Goal: Check status

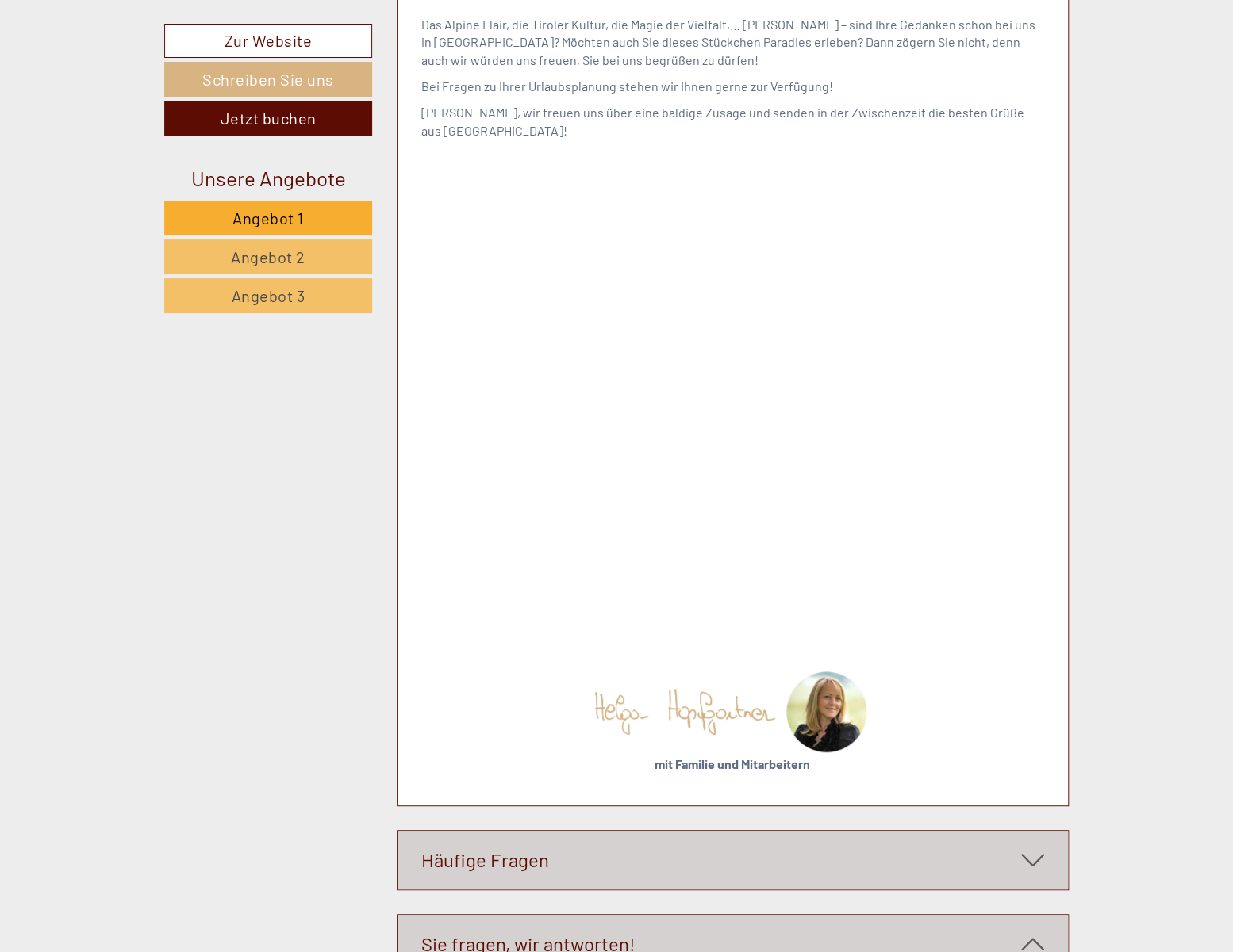
scroll to position [10180, 0]
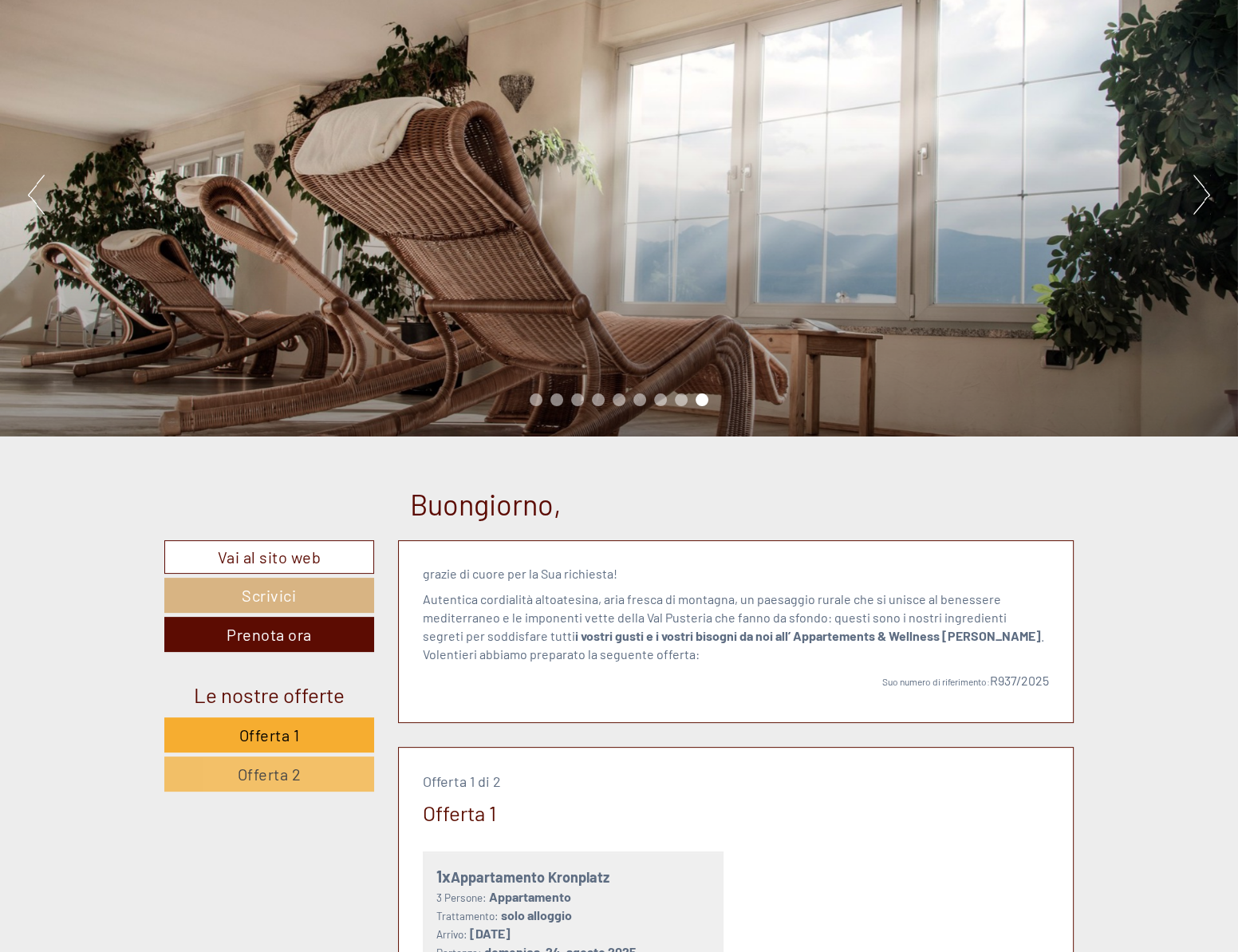
scroll to position [217, 0]
